Goal: Transaction & Acquisition: Book appointment/travel/reservation

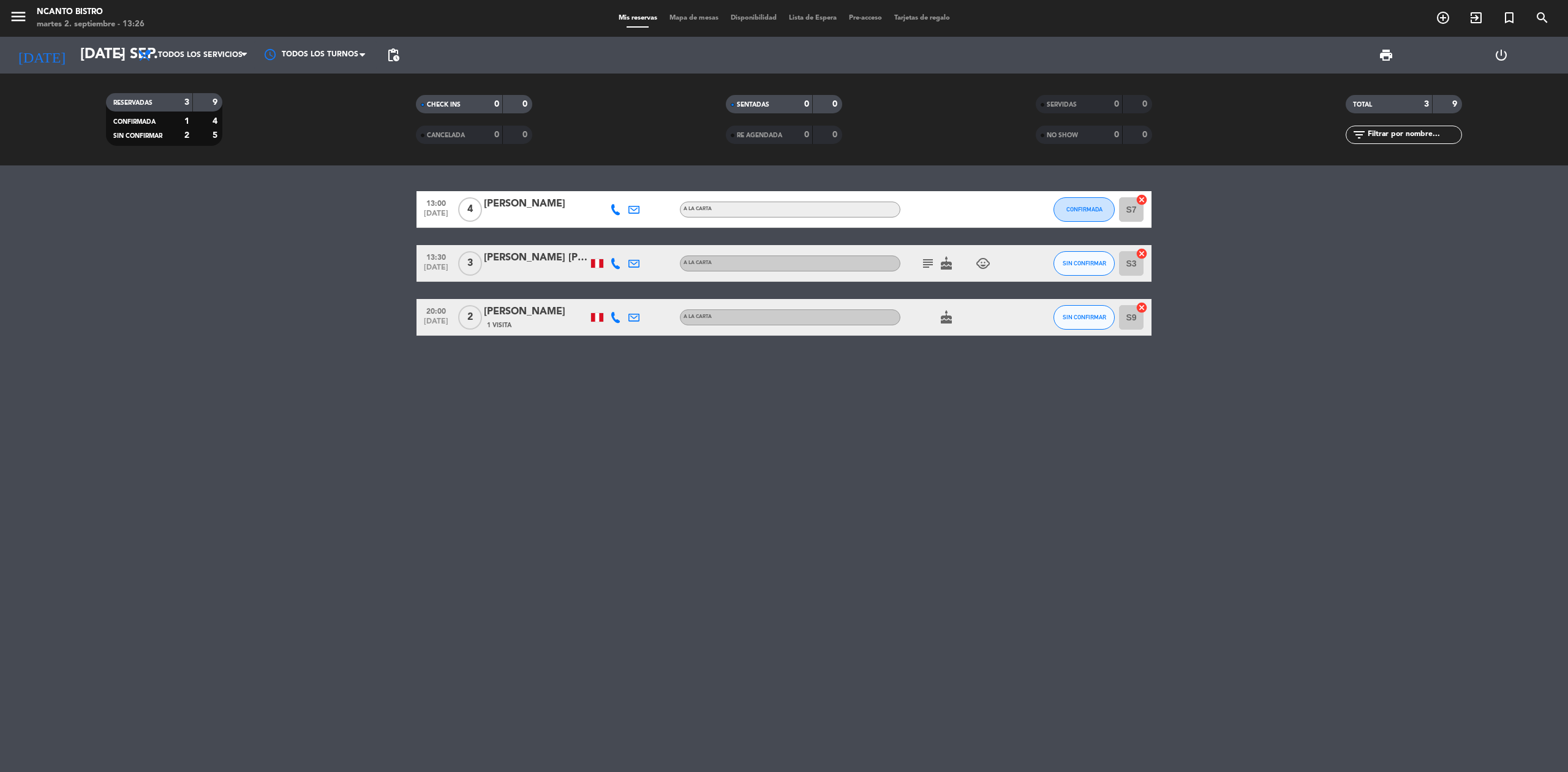
click at [929, 260] on icon "subject" at bounding box center [927, 263] width 14 height 14
click at [1264, 285] on bookings-row "13:00 [DATE] 4 [PERSON_NAME] A [PERSON_NAME] CONFIRMADA S7 cancel 13:30 [DATE] …" at bounding box center [784, 263] width 1568 height 145
click at [86, 48] on input "[DATE] sep." at bounding box center [164, 55] width 182 height 29
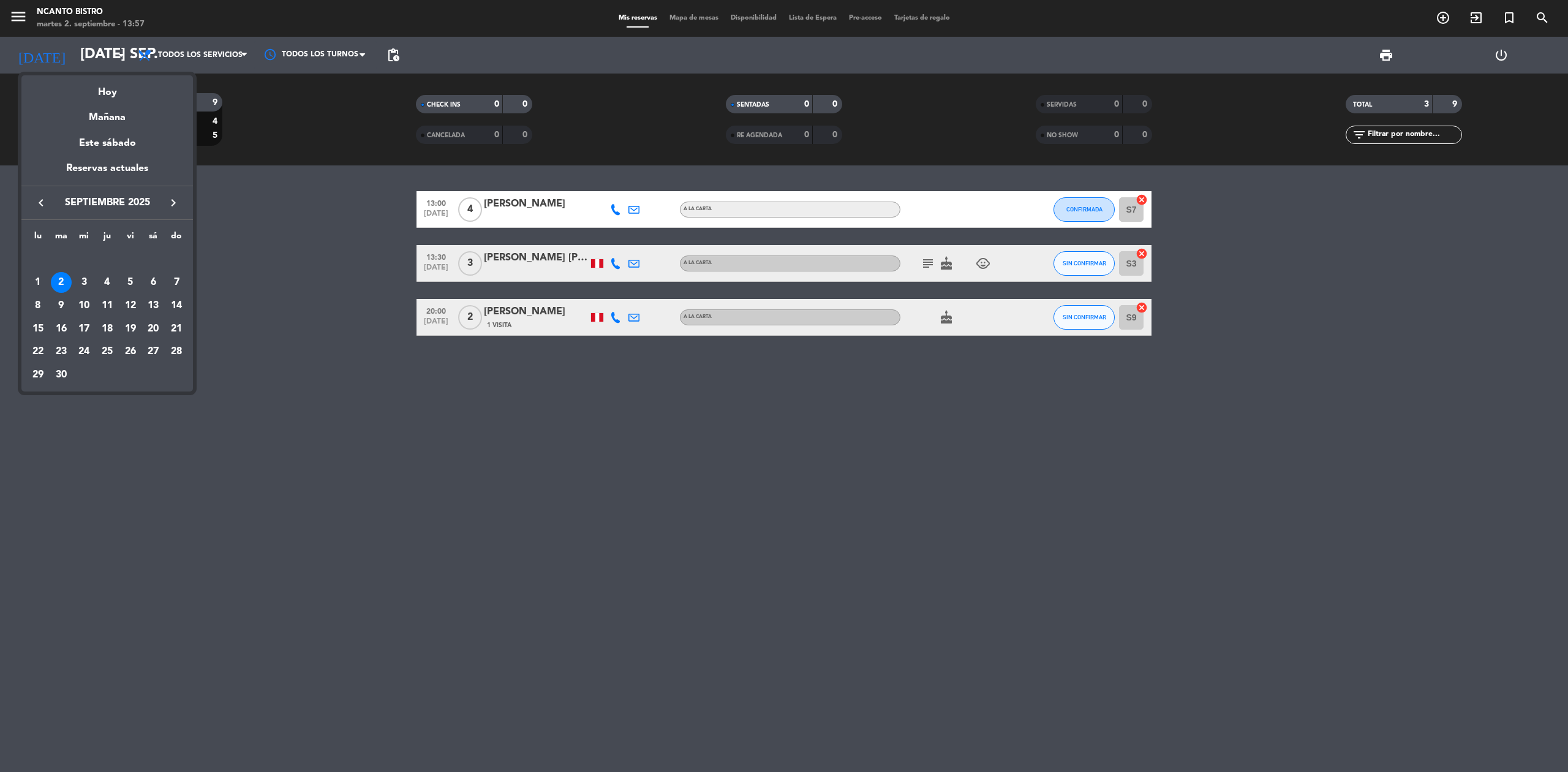
click at [1090, 257] on div at bounding box center [784, 386] width 1568 height 772
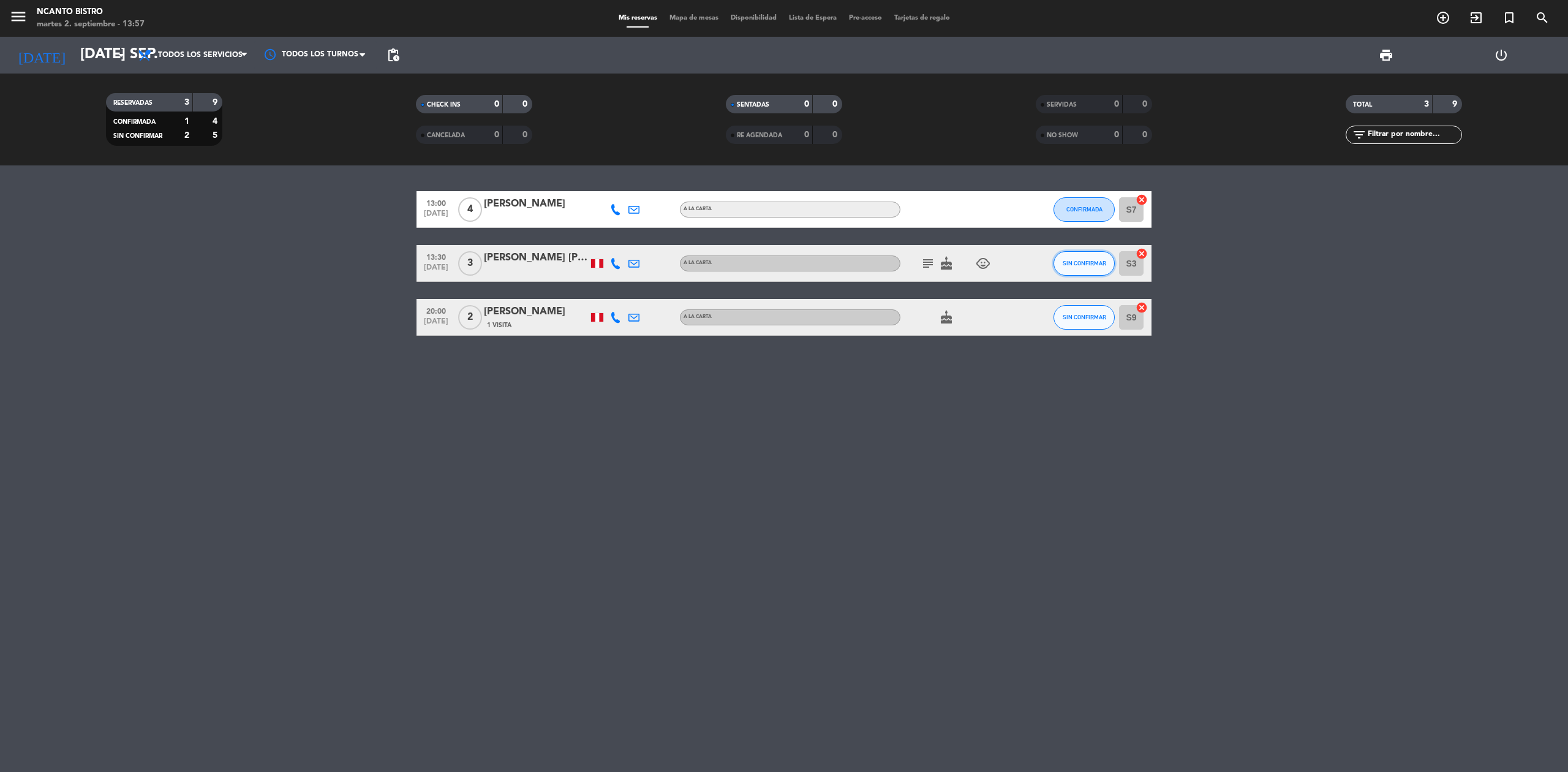
click at [1065, 260] on span "SIN CONFIRMAR" at bounding box center [1084, 263] width 44 height 7
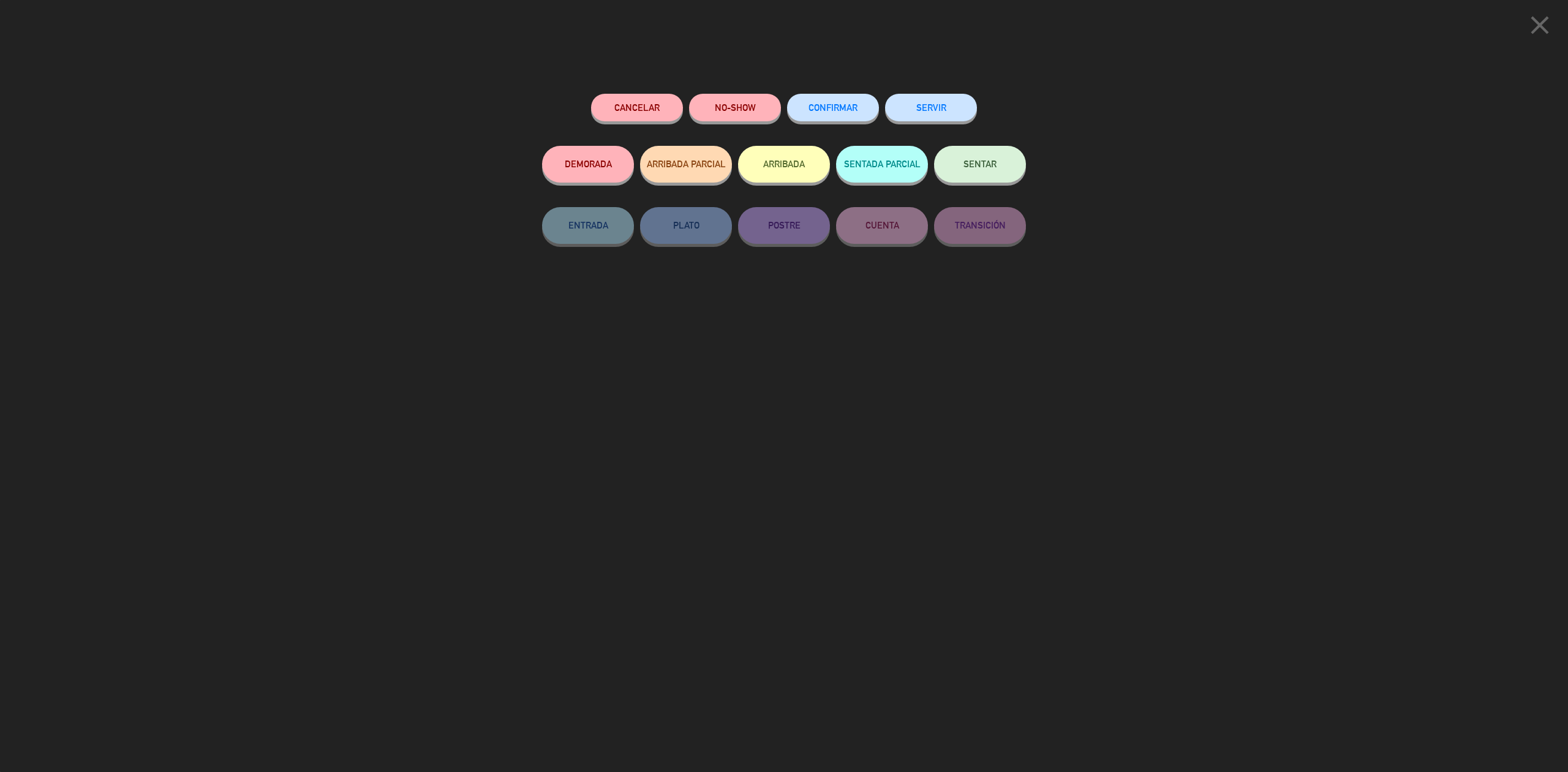
click at [936, 109] on button "SERVIR" at bounding box center [931, 107] width 92 height 28
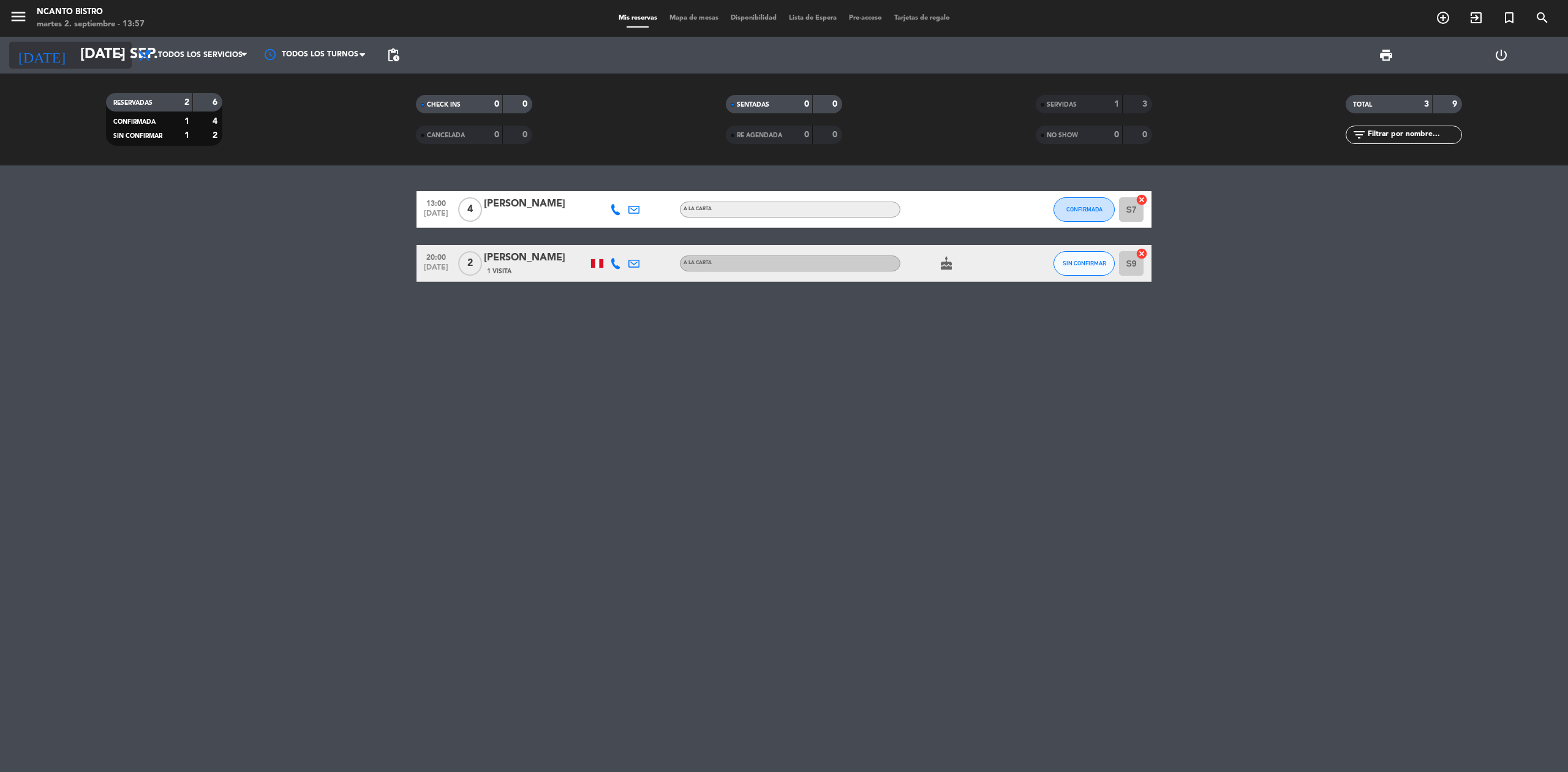
click at [75, 45] on input "[DATE] sep." at bounding box center [164, 55] width 182 height 29
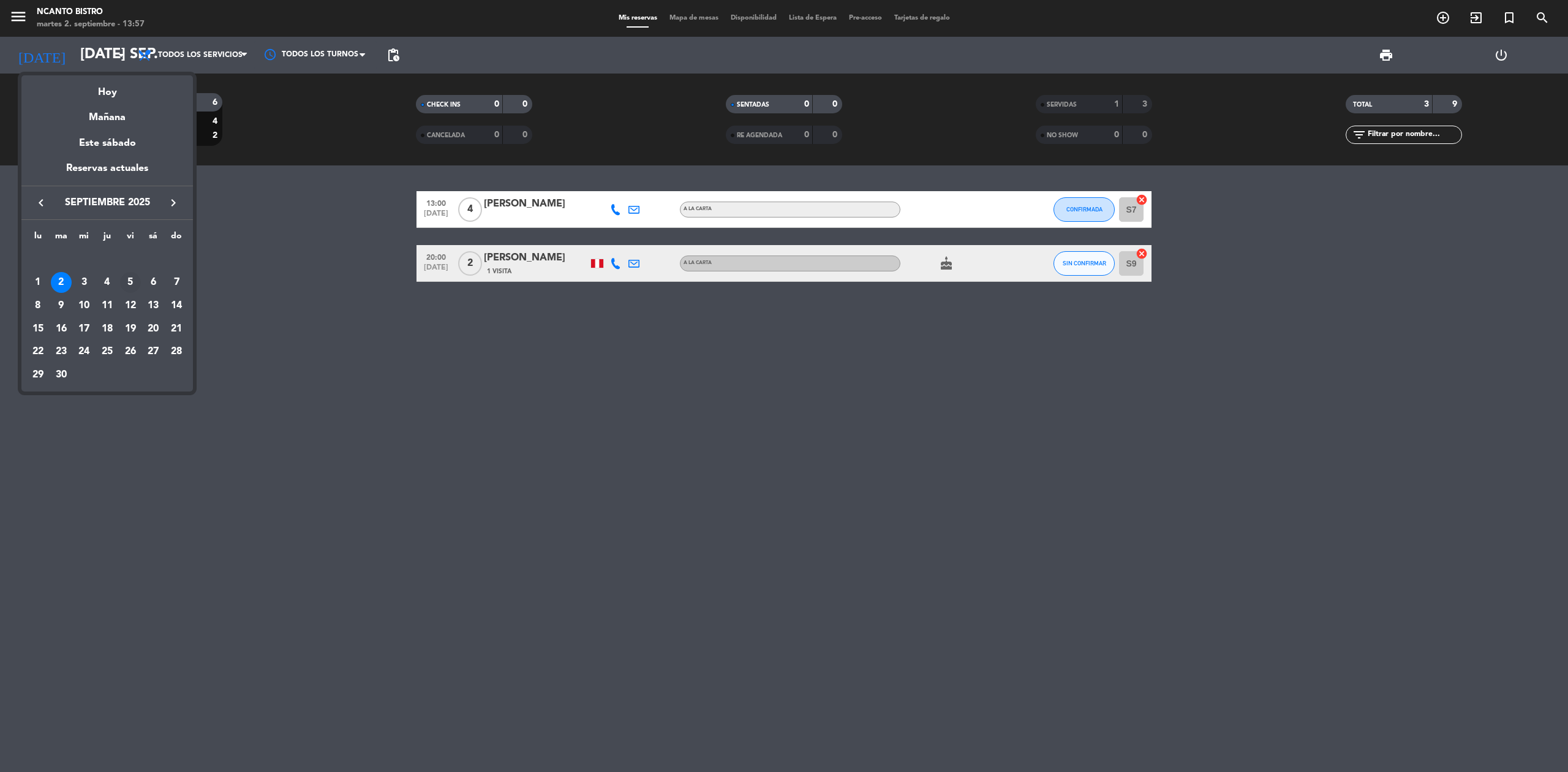
click at [134, 283] on div "5" at bounding box center [131, 282] width 21 height 21
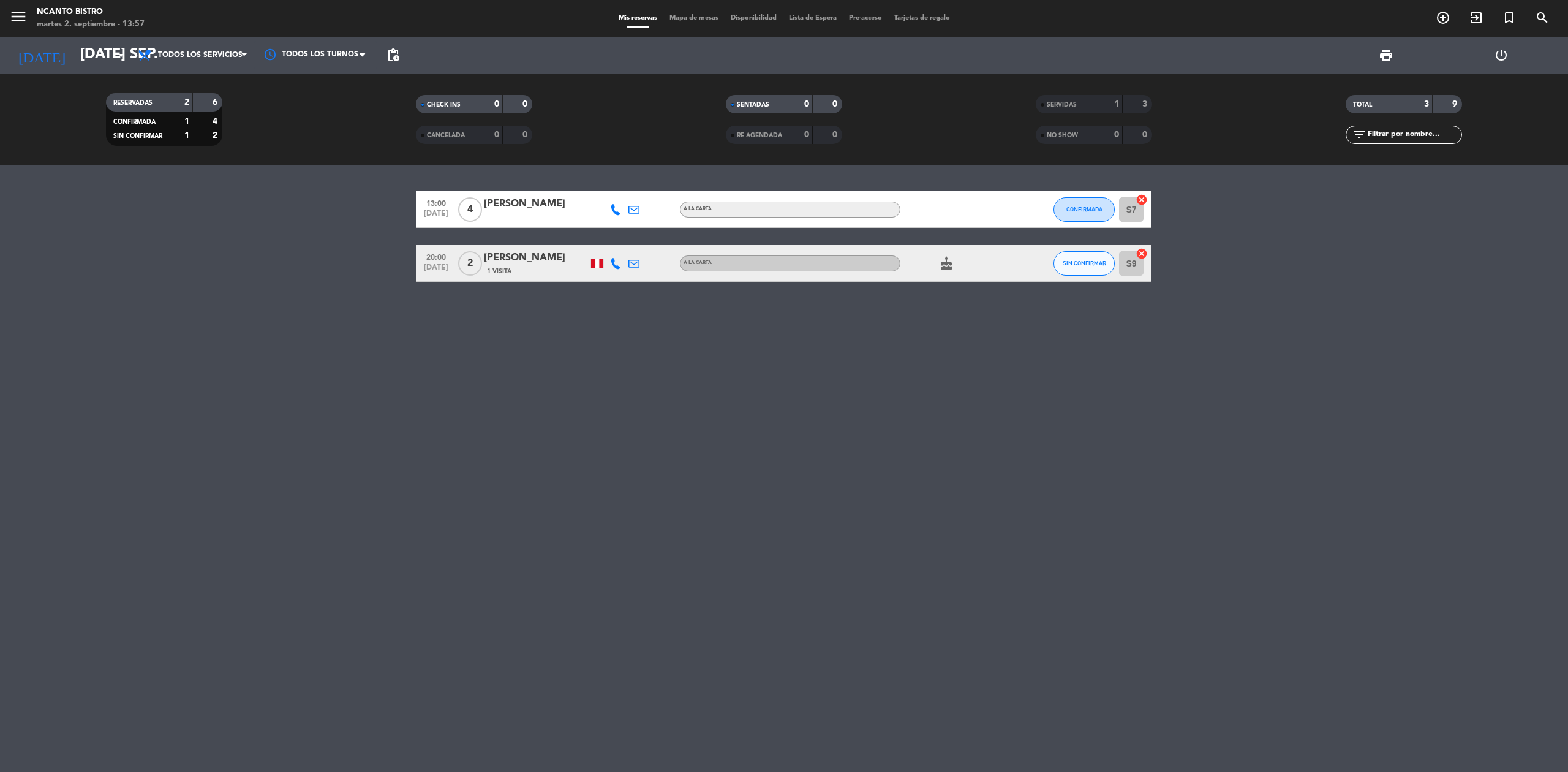
type input "vie. [DATE]"
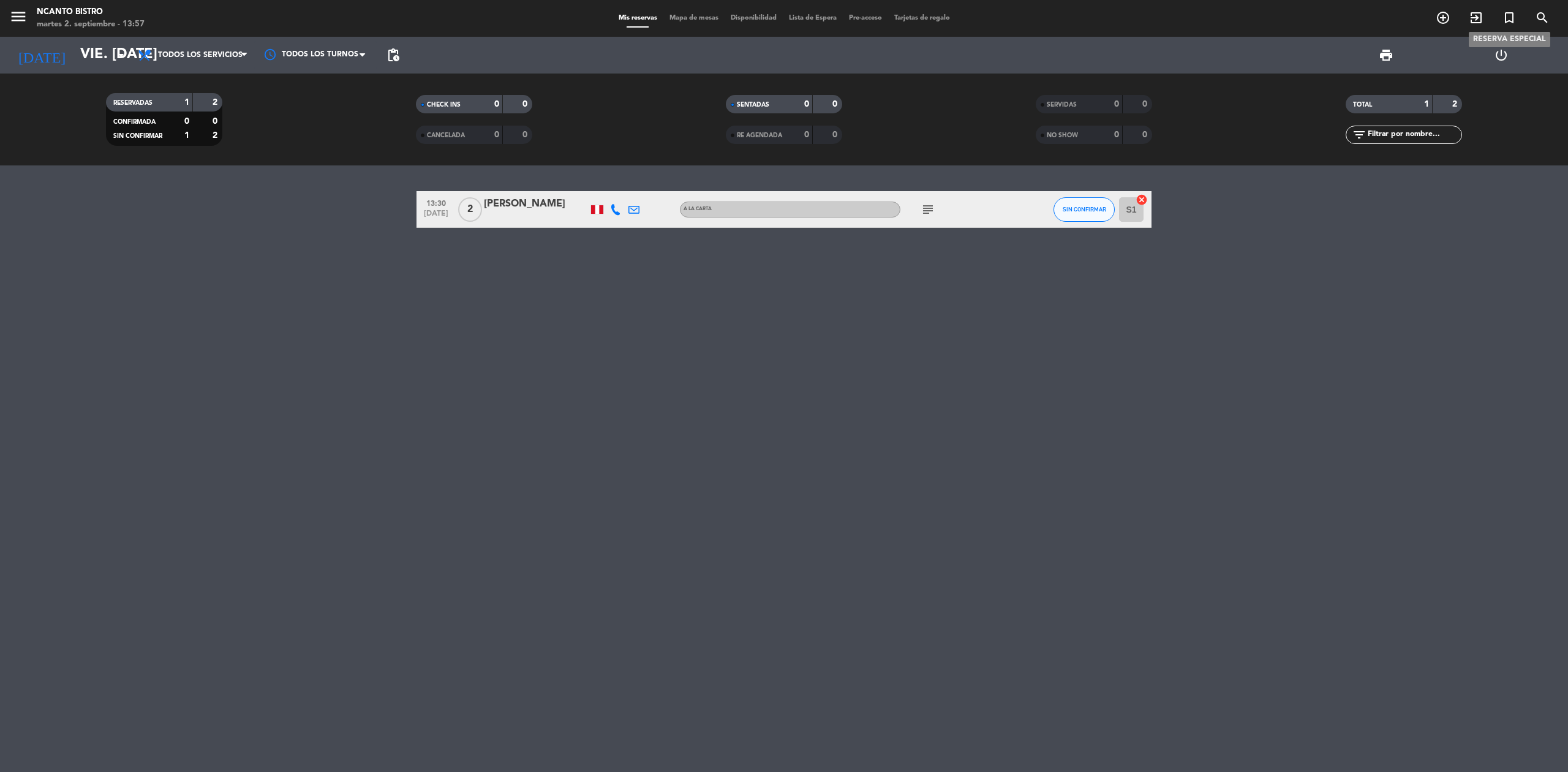
click at [1505, 14] on icon "turned_in_not" at bounding box center [1508, 17] width 14 height 14
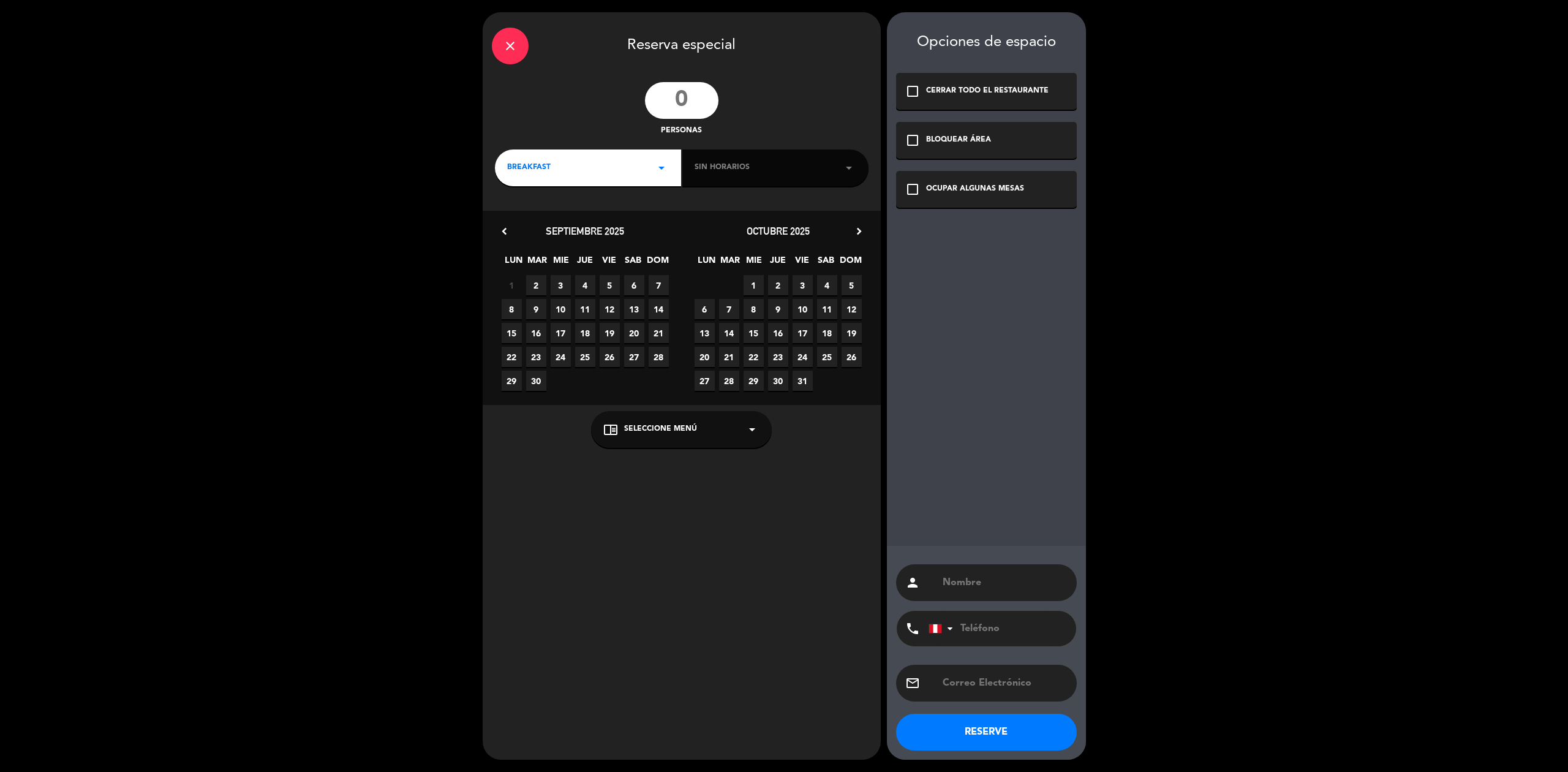
click at [677, 99] on input "number" at bounding box center [681, 100] width 73 height 37
type input "7"
click at [618, 187] on div "close Reserva especial 7 personas BREAKFAST arrow_drop_down Sin horarios arrow_…" at bounding box center [682, 386] width 398 height 747
click at [618, 185] on div "BREAKFAST arrow_drop_down" at bounding box center [588, 168] width 186 height 37
click at [524, 220] on div "Almuerzo" at bounding box center [588, 219] width 161 height 12
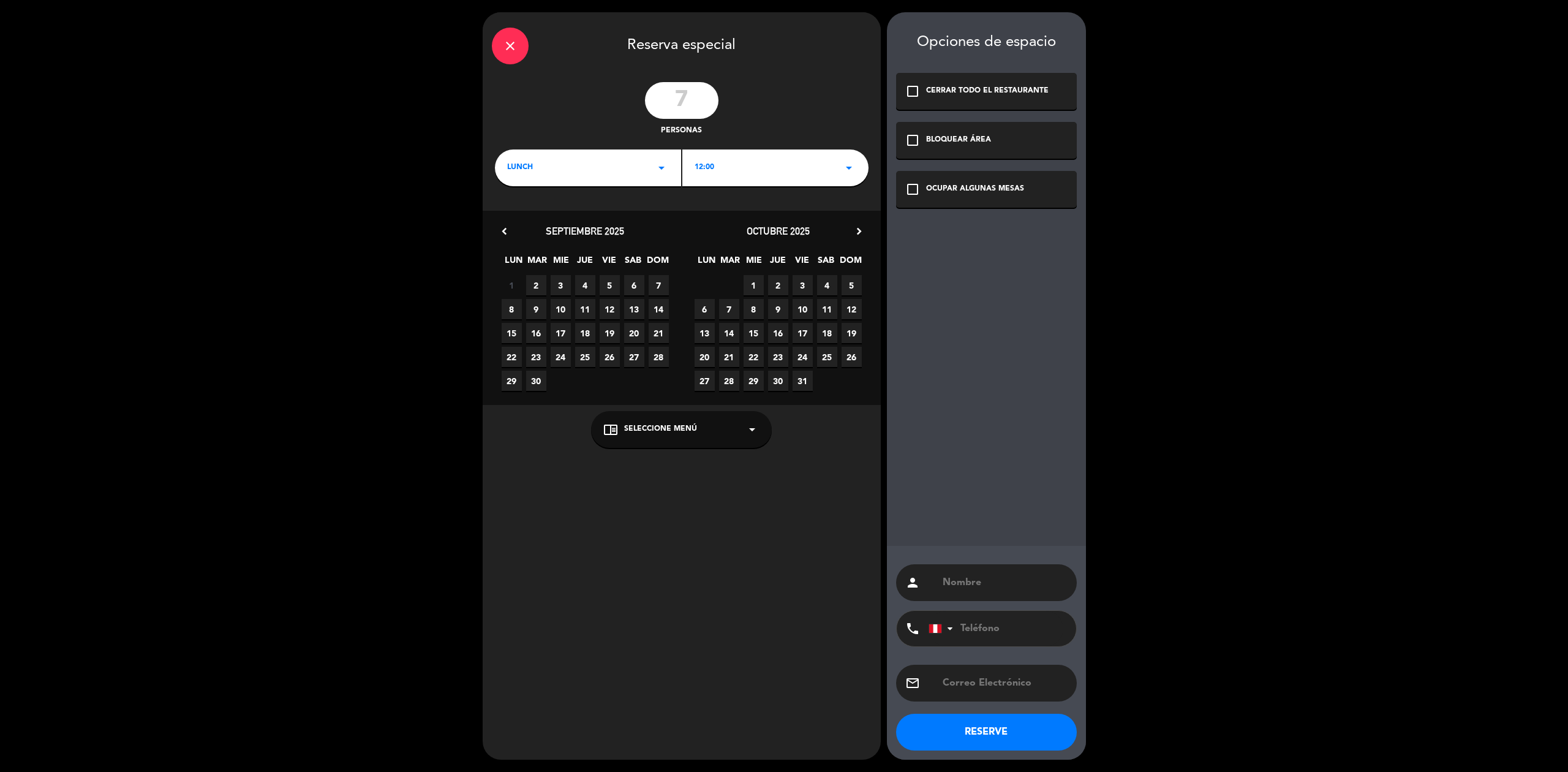
click at [562, 153] on div "lunch arrow_drop_down" at bounding box center [588, 168] width 186 height 37
click at [528, 232] on div "Cena" at bounding box center [588, 238] width 161 height 12
click at [776, 152] on div "18:00 arrow_drop_down" at bounding box center [775, 168] width 186 height 37
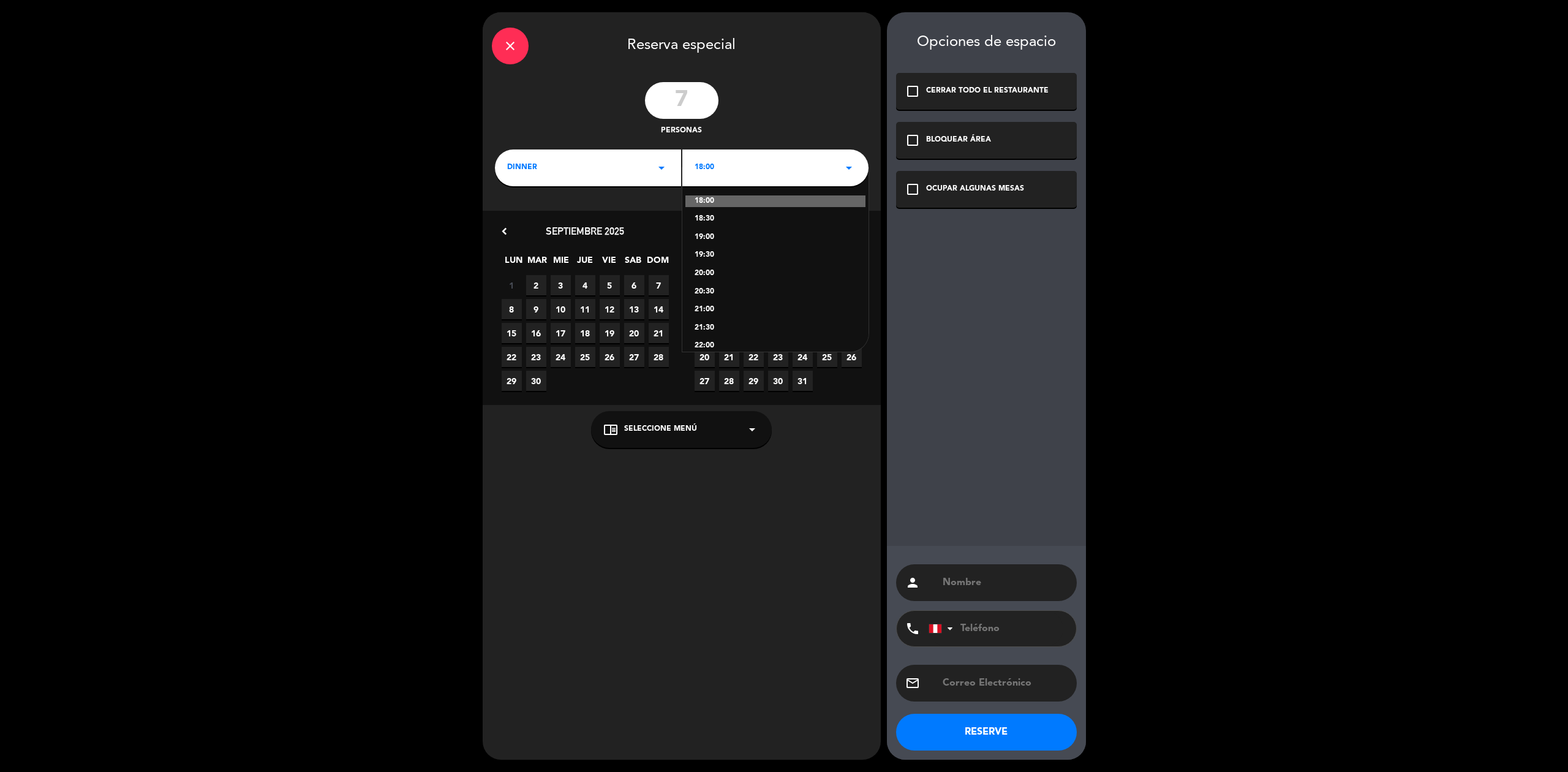
click at [719, 233] on div "19:00" at bounding box center [776, 238] width 161 height 12
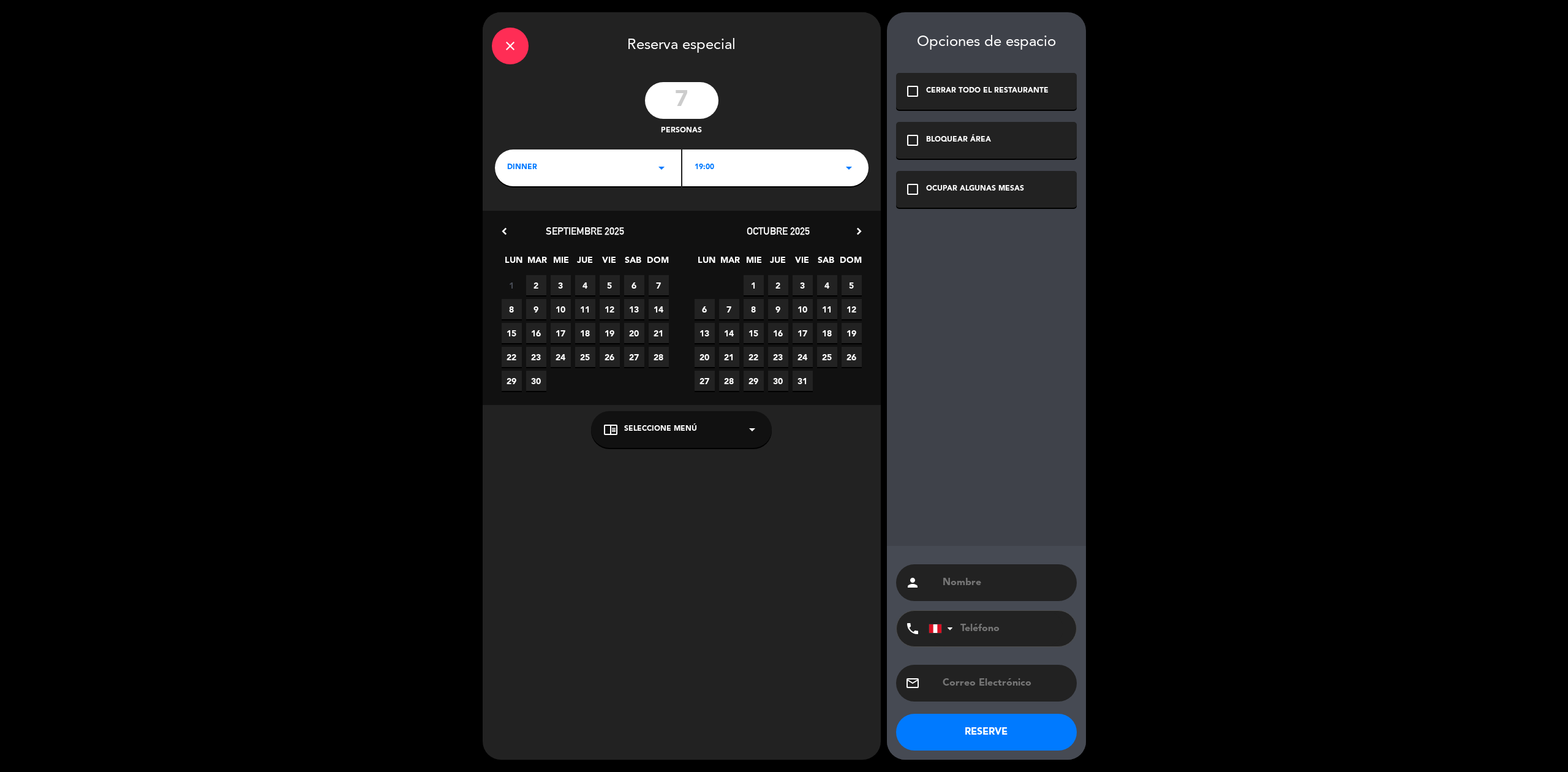
click at [607, 285] on span "5" at bounding box center [610, 285] width 20 height 20
click at [956, 578] on input "text" at bounding box center [1004, 583] width 126 height 17
type input "[PERSON_NAME]"
click at [981, 621] on input "tel" at bounding box center [996, 628] width 135 height 35
type input "952917389"
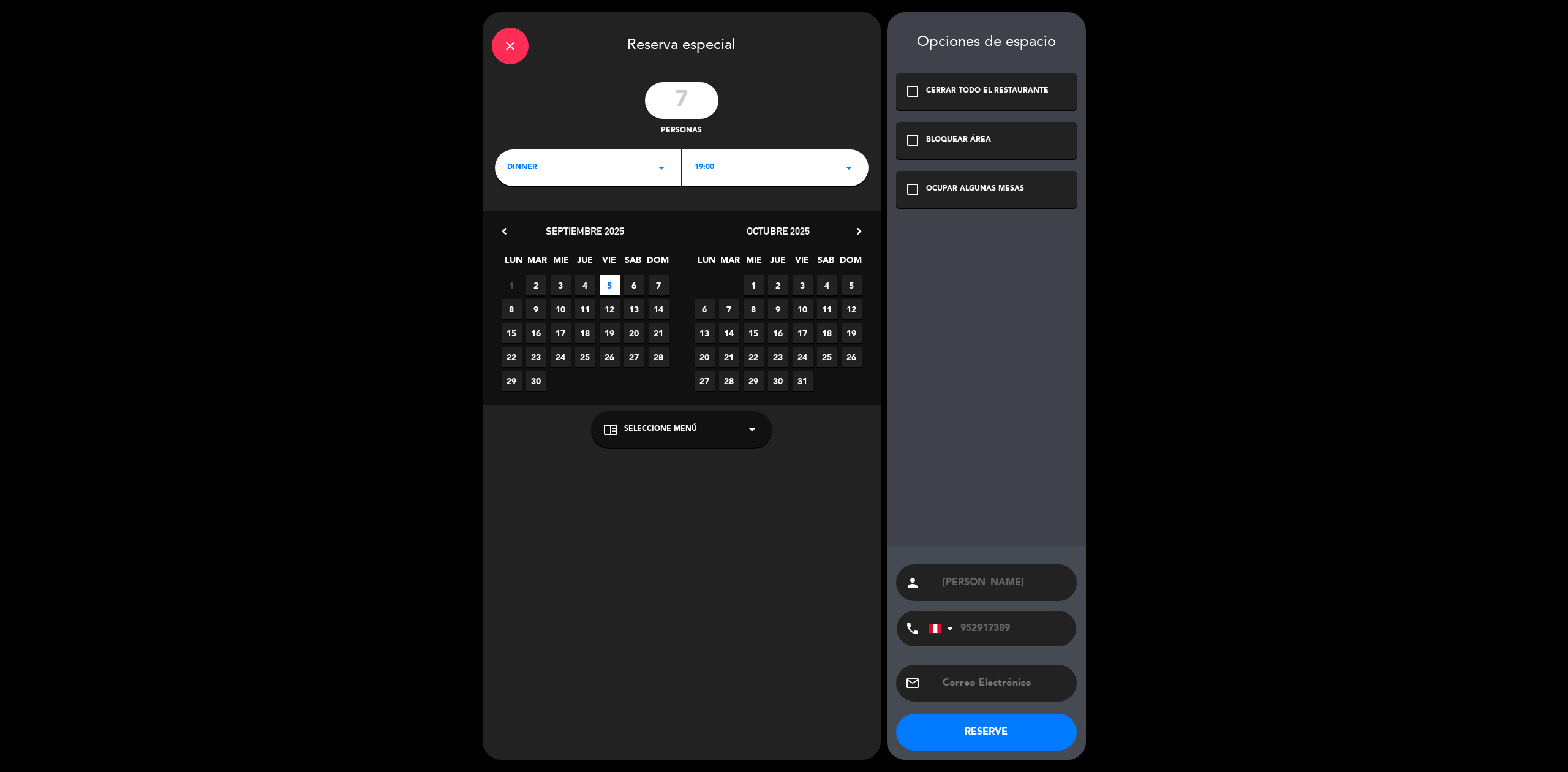
click at [981, 177] on div "check_box_outline_blank OCUPAR ALGUNAS MESAS" at bounding box center [986, 189] width 180 height 37
click at [988, 734] on button "RESERVE" at bounding box center [986, 732] width 180 height 37
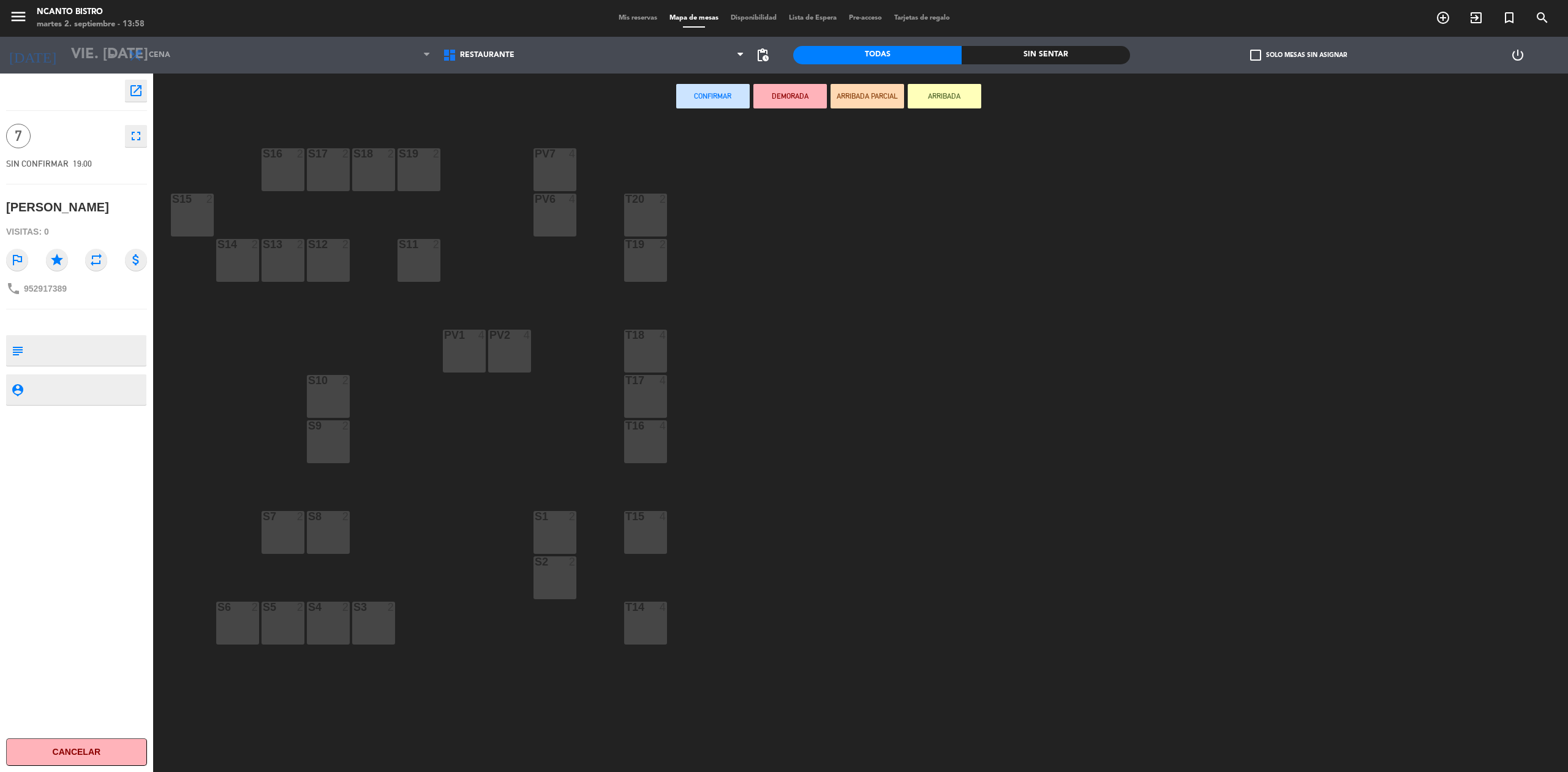
click at [42, 346] on textarea at bounding box center [86, 350] width 117 height 26
type textarea "terraza 20"
click at [666, 199] on div "2" at bounding box center [666, 199] width 20 height 11
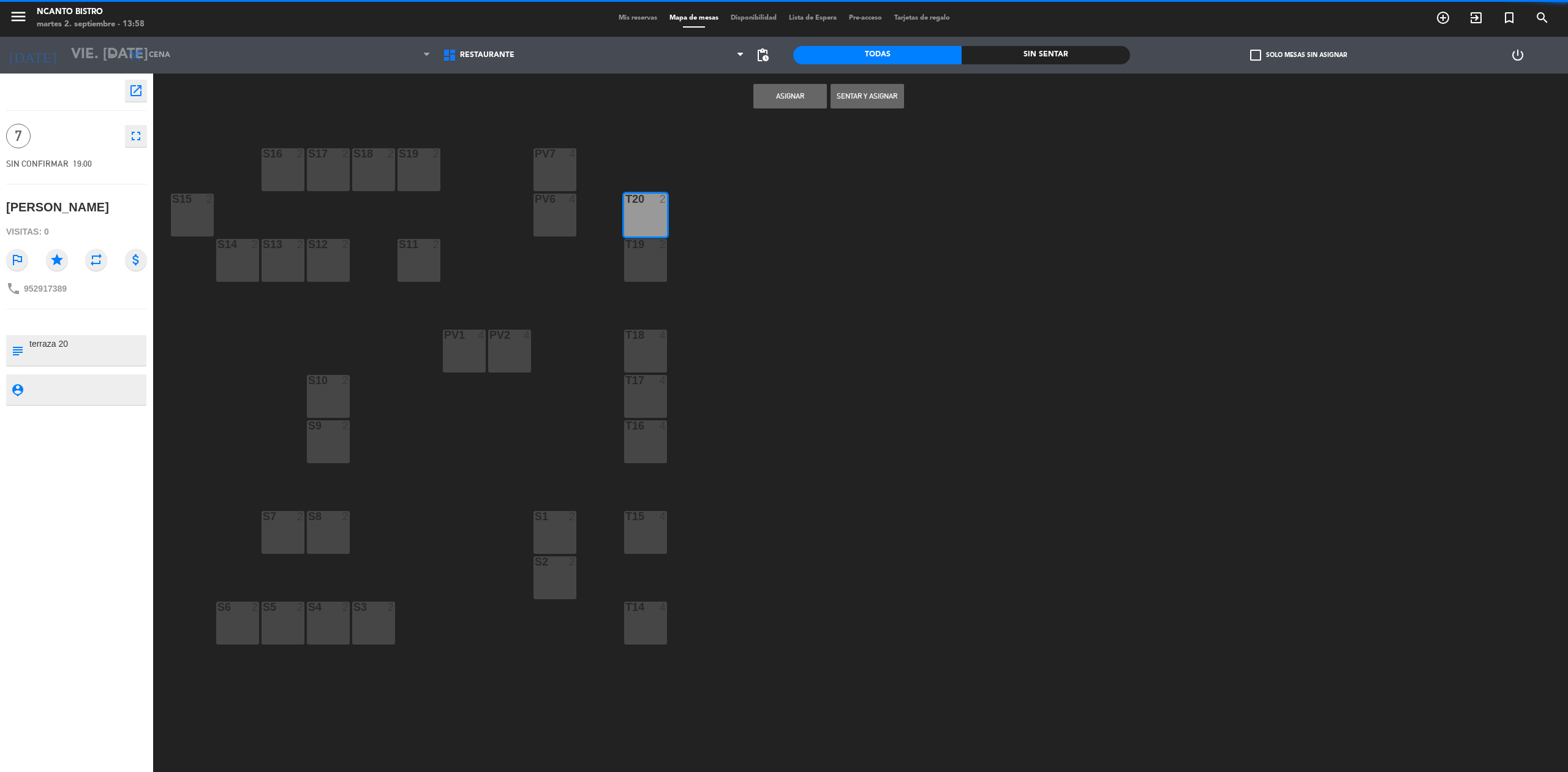
click at [648, 262] on div "T19 2" at bounding box center [645, 260] width 43 height 43
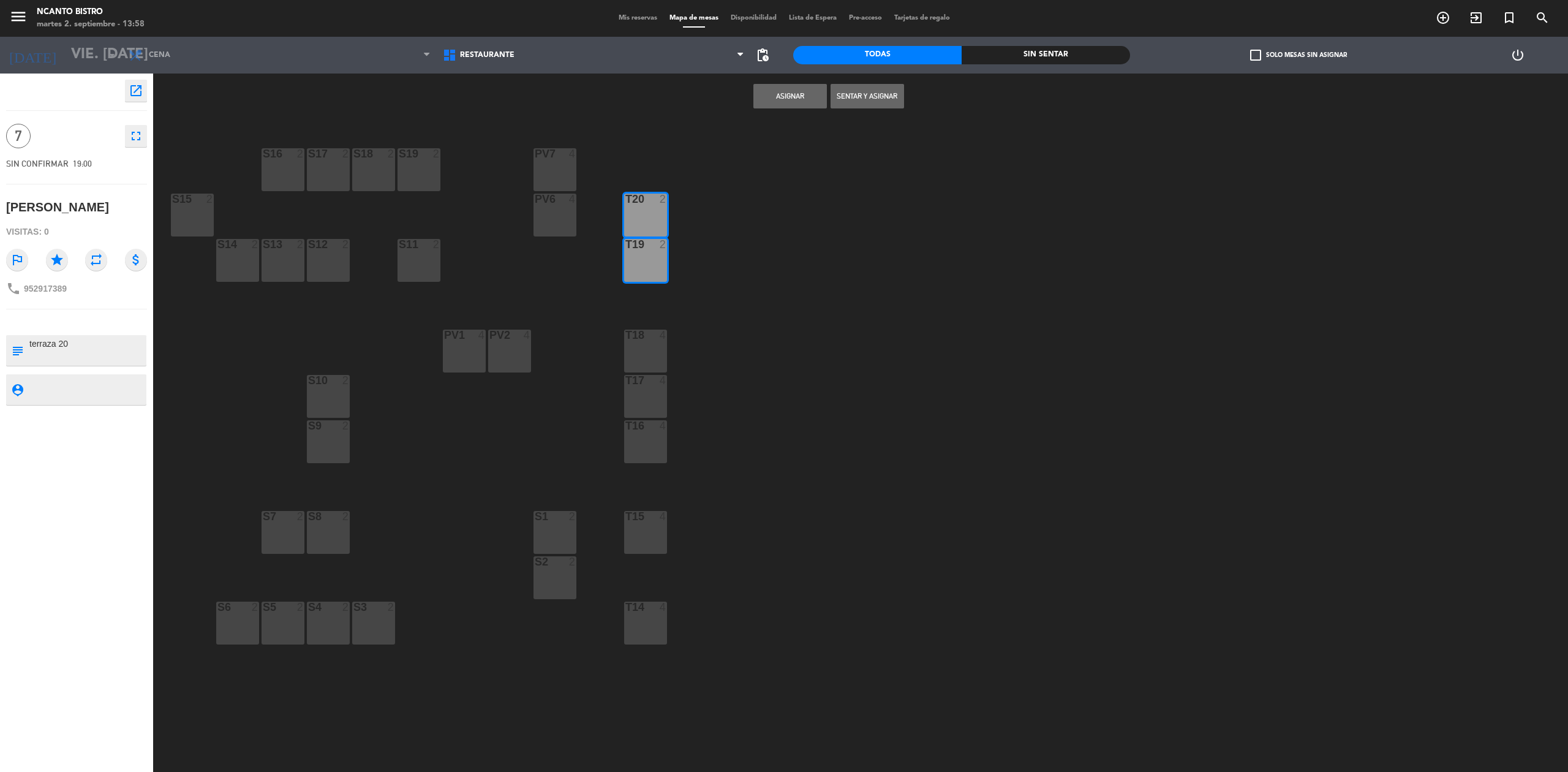
drag, startPoint x: 647, startPoint y: 349, endPoint x: 733, endPoint y: 351, distance: 86.0
click at [645, 349] on div "T18 4" at bounding box center [645, 351] width 43 height 43
click at [797, 103] on button "Asignar" at bounding box center [789, 96] width 73 height 24
